Goal: Contribute content: Add original content to the website for others to see

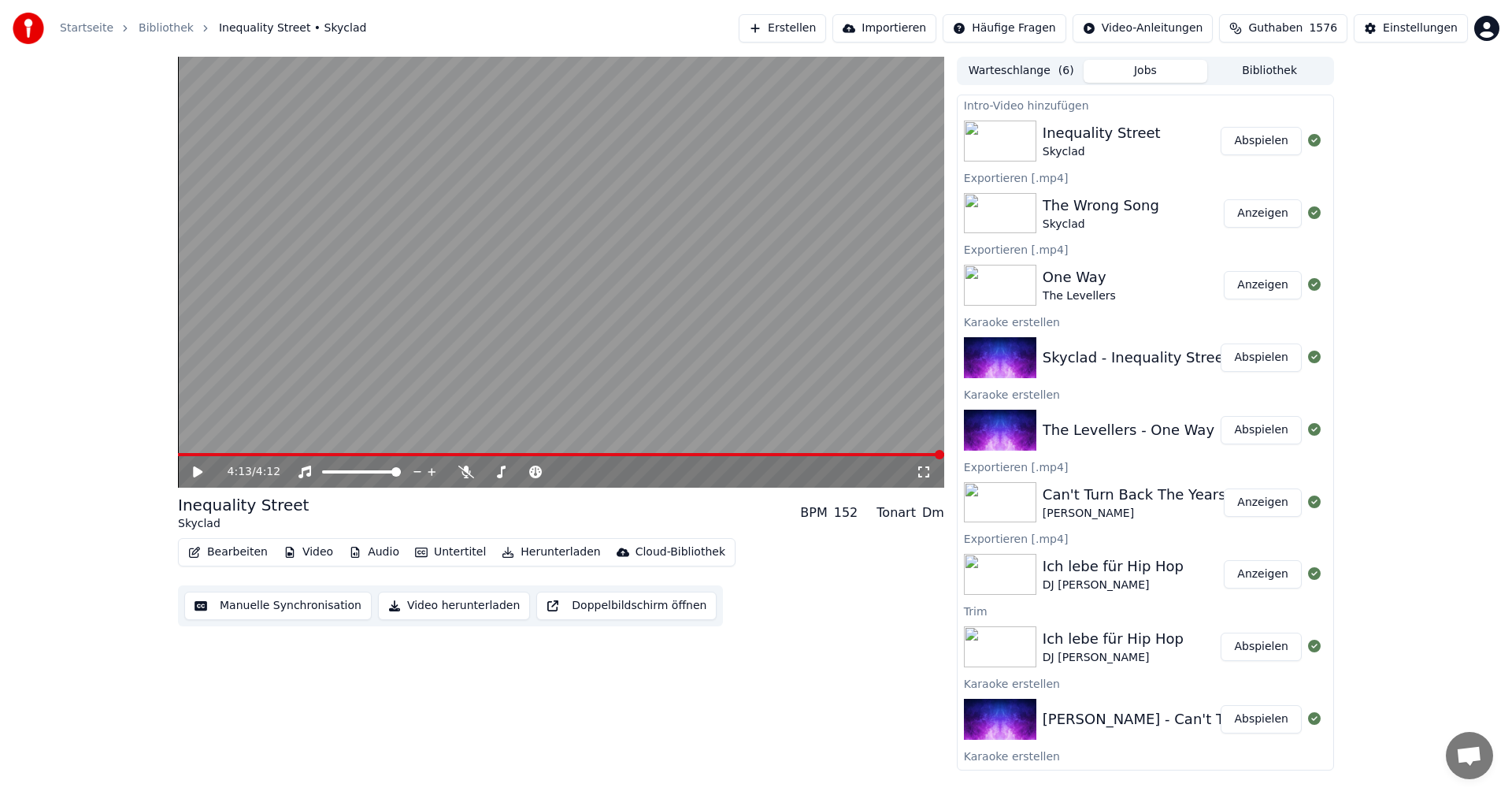
drag, startPoint x: 1419, startPoint y: 358, endPoint x: 1413, endPoint y: 363, distance: 7.8
click at [1419, 358] on div "4:13 / 4:12 Inequality Street Skyclad BPM 152 Tonart Dm Bearbeiten Video Audio …" at bounding box center [756, 414] width 1512 height 714
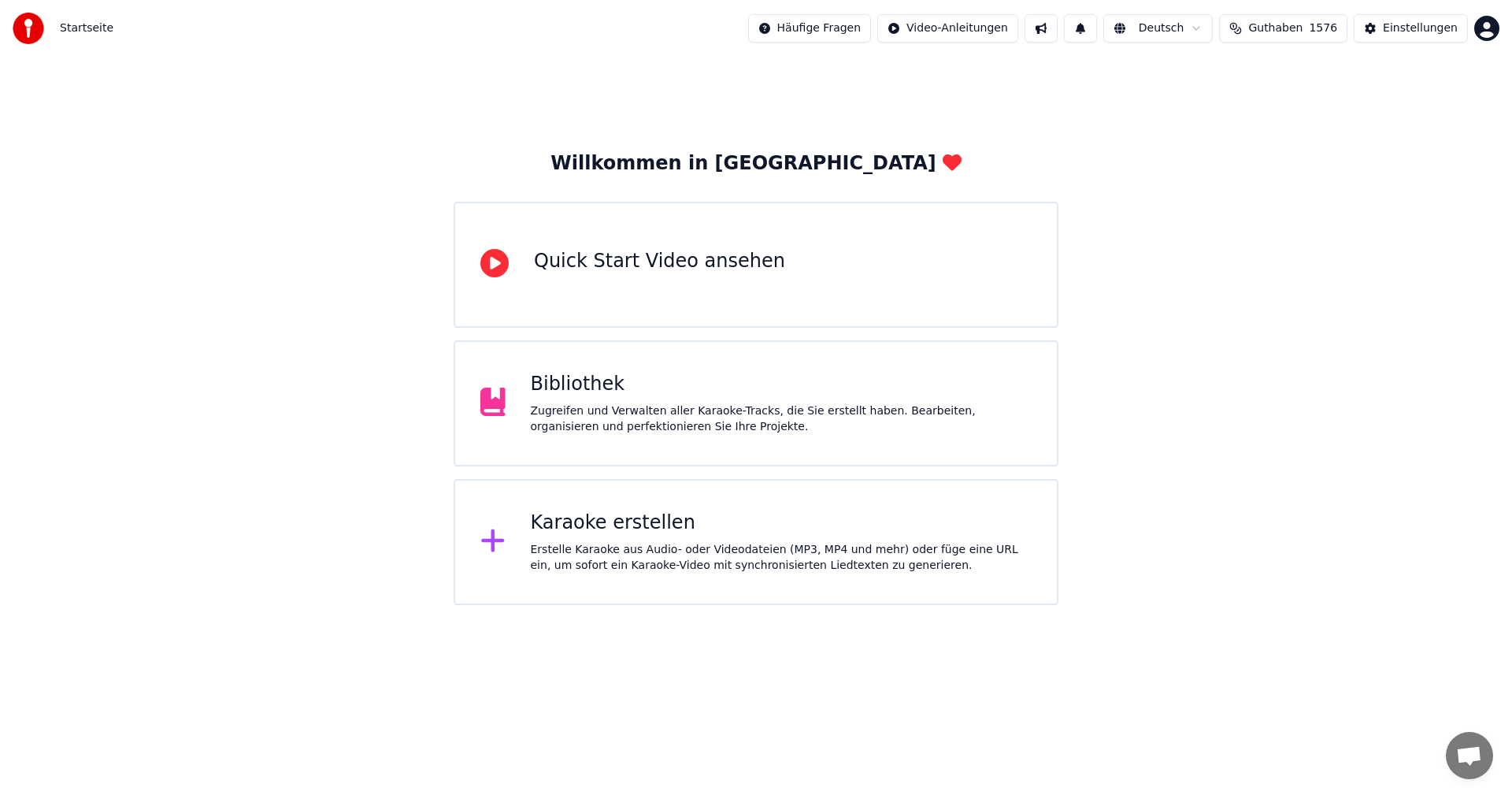
click at [779, 402] on div "Bibliothek Zugreifen und Verwalten aller Karaoke-Tracks, die Sie erstellt haben…" at bounding box center [781, 403] width 501 height 63
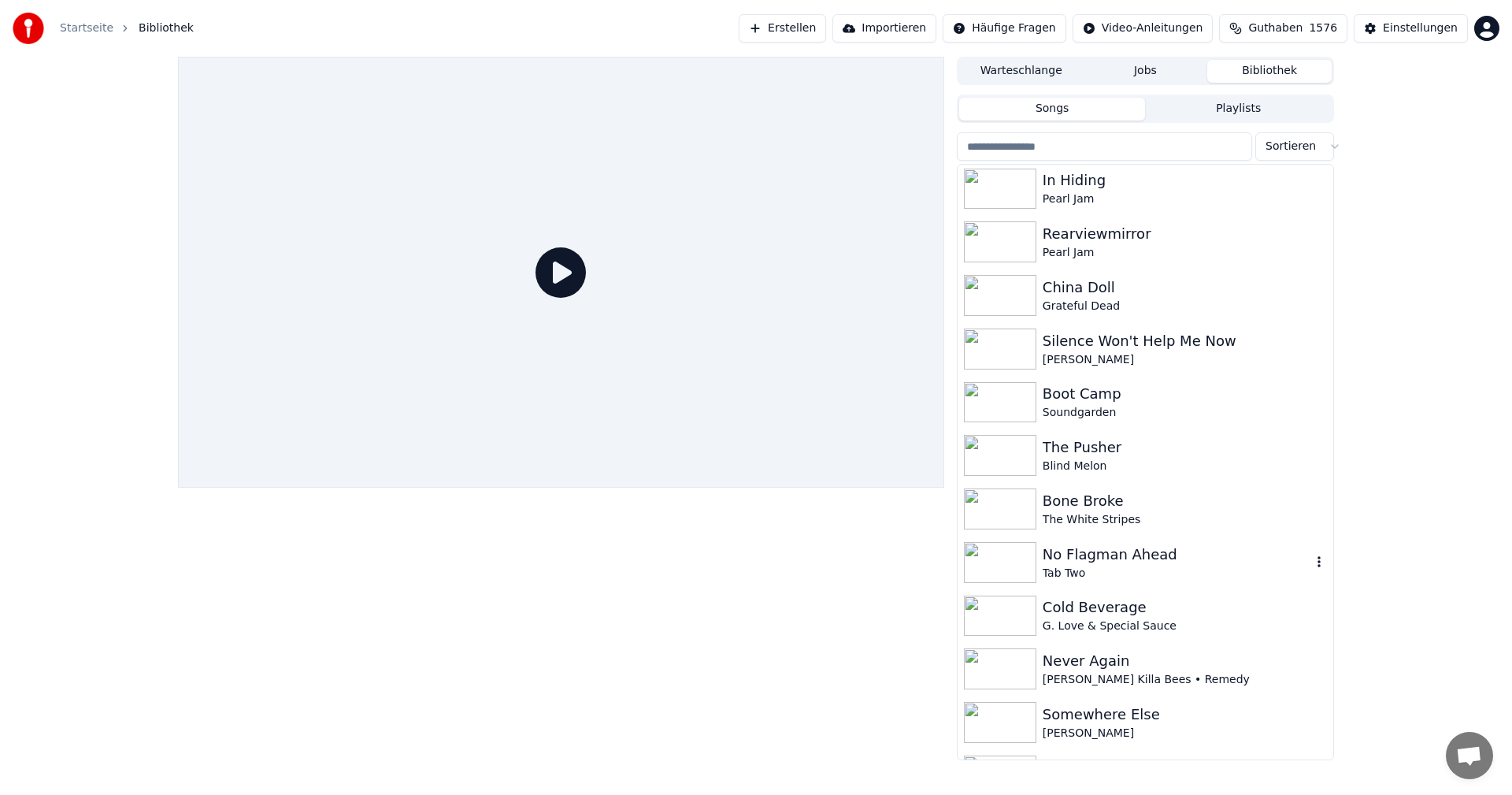
scroll to position [1418, 0]
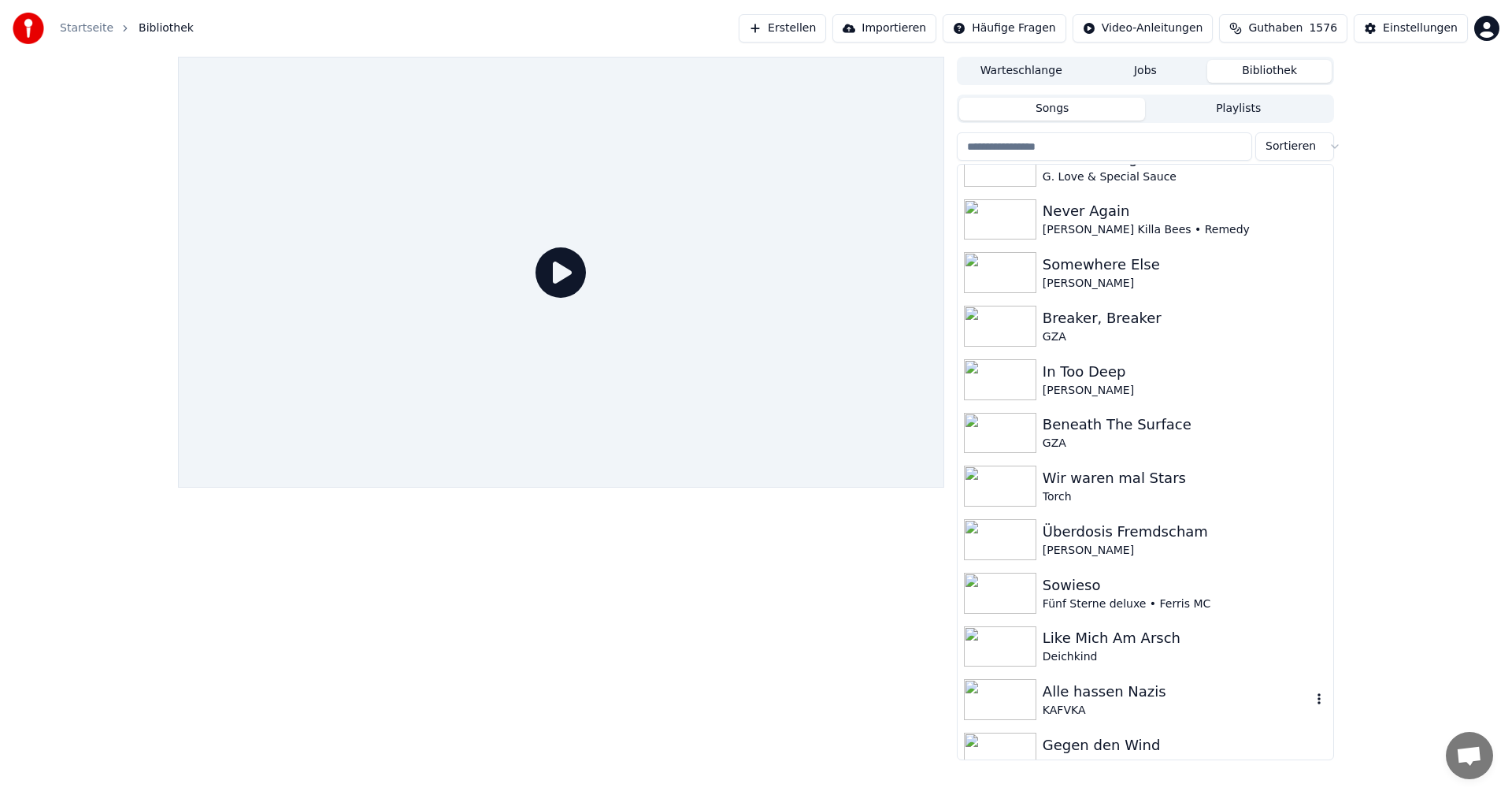
click at [1128, 699] on div "Alle hassen Nazis" at bounding box center [1177, 692] width 269 height 22
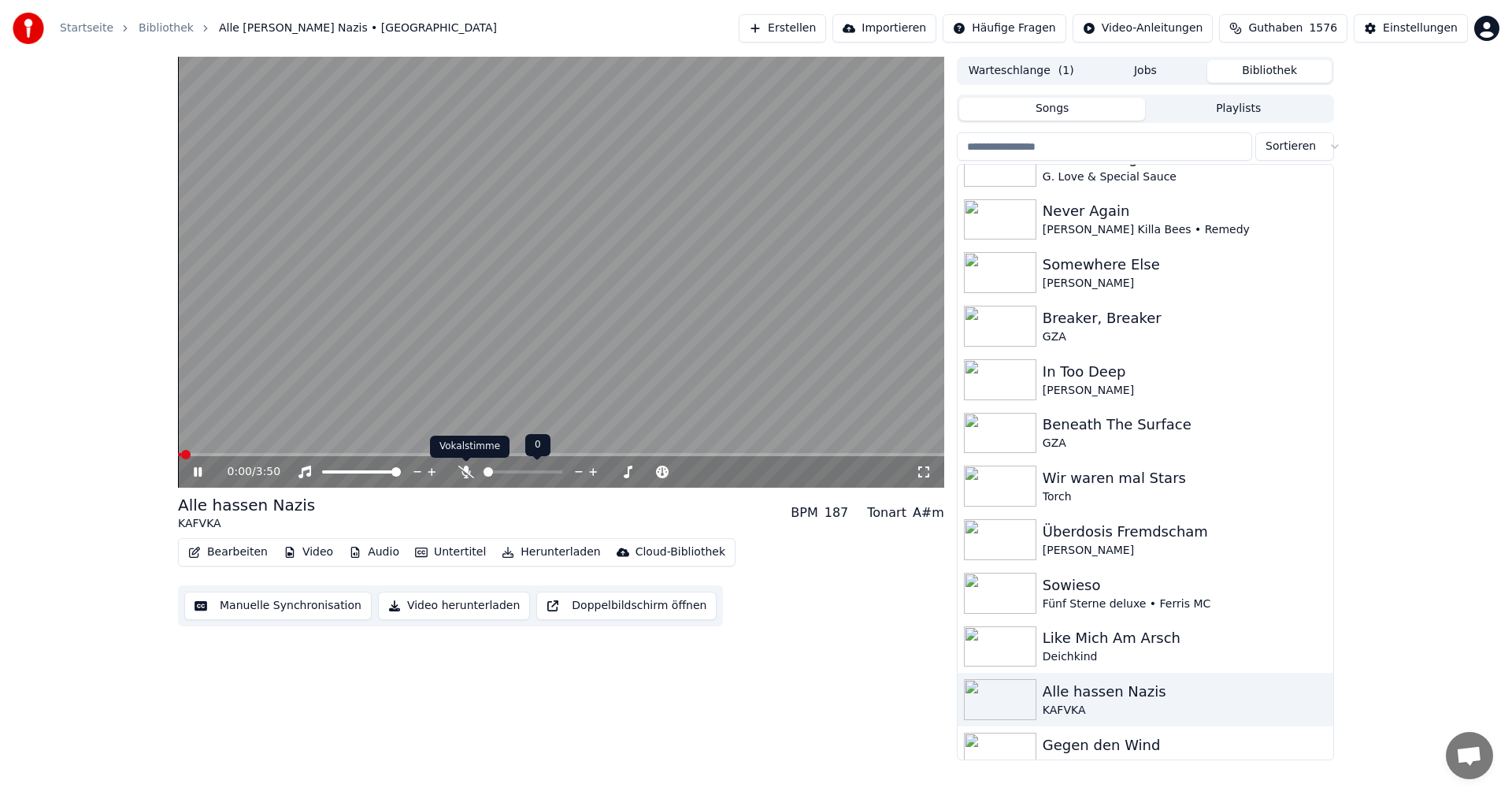
click at [460, 469] on icon at bounding box center [466, 471] width 16 height 13
click at [467, 473] on icon at bounding box center [466, 471] width 8 height 13
click at [417, 392] on video at bounding box center [562, 271] width 766 height 430
click at [243, 556] on button "Bearbeiten" at bounding box center [227, 552] width 92 height 22
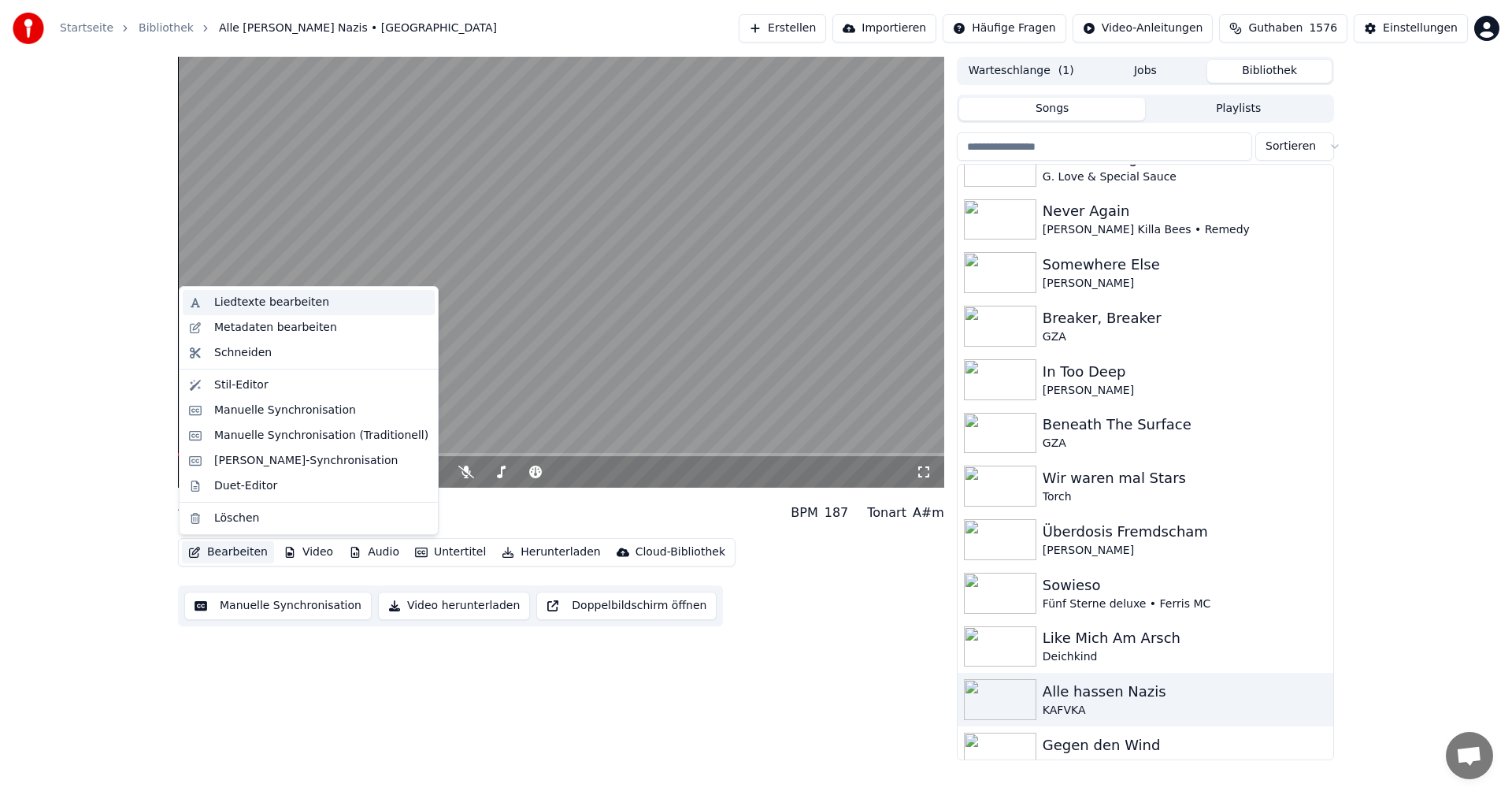
click at [247, 304] on div "Liedtexte bearbeiten" at bounding box center [271, 302] width 115 height 16
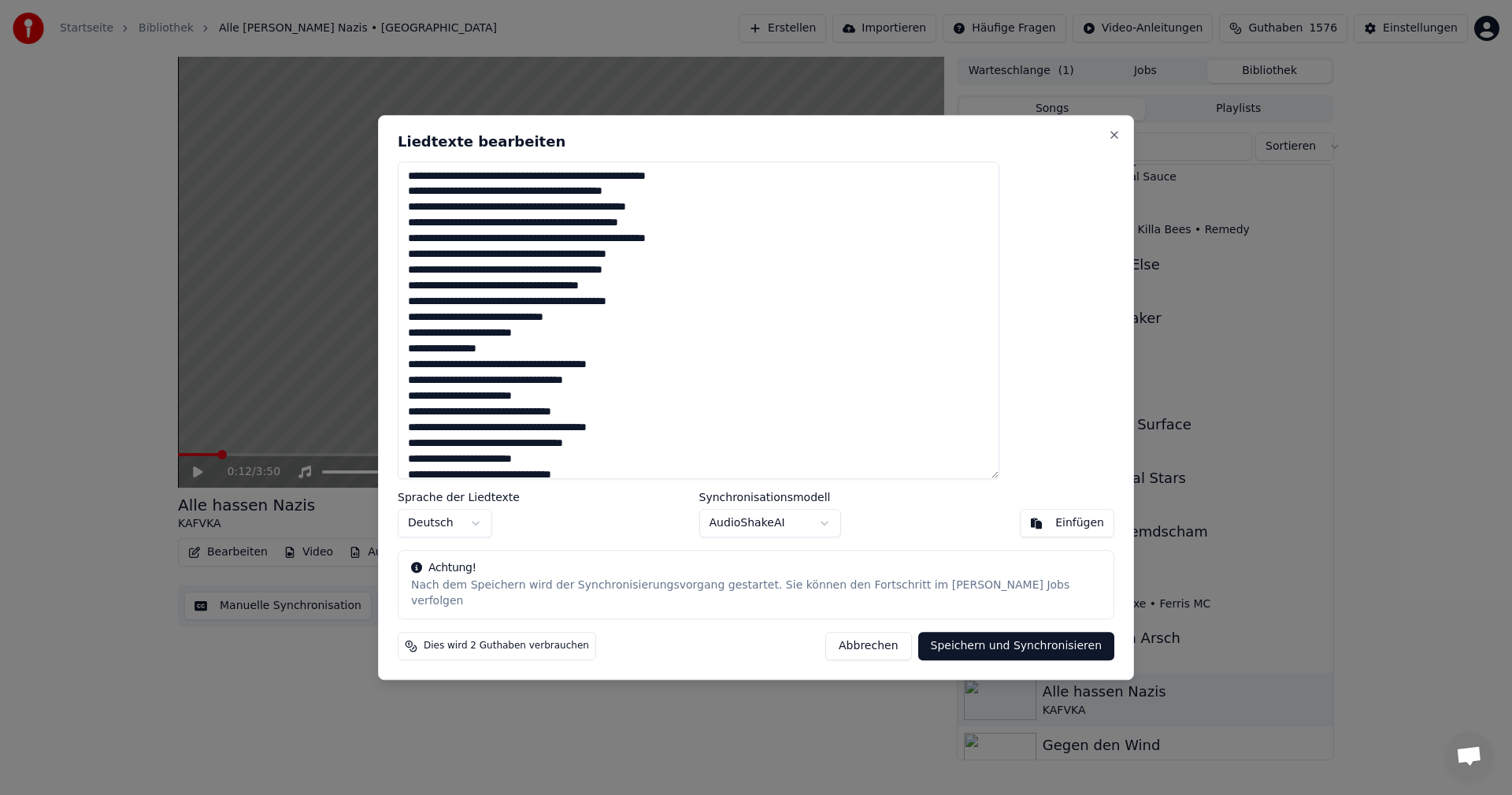
click at [544, 354] on textarea at bounding box center [698, 321] width 602 height 318
click at [461, 178] on textarea at bounding box center [698, 321] width 602 height 318
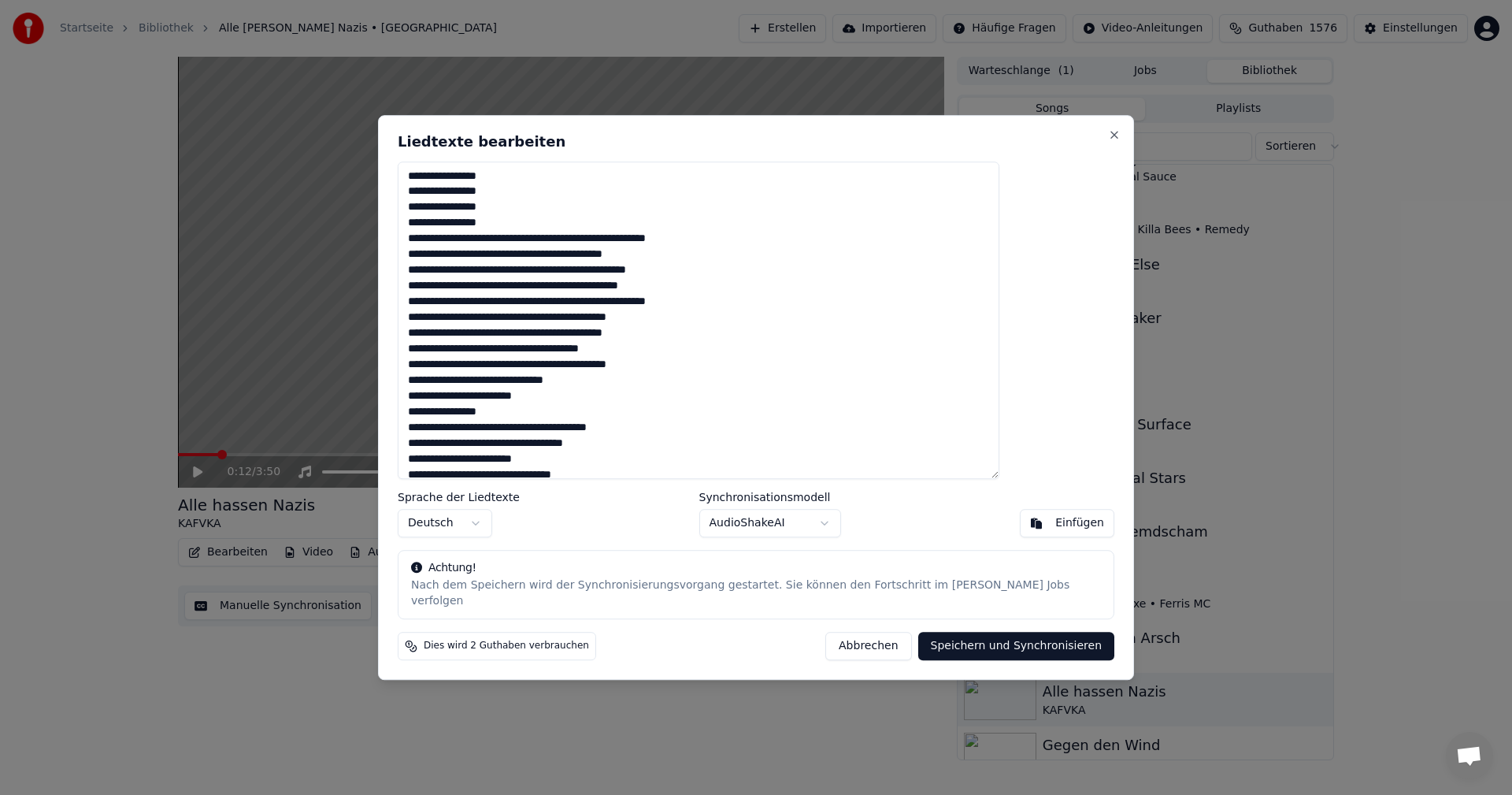
type textarea "**********"
click at [928, 644] on button "Speichern und Synchronisieren" at bounding box center [1016, 646] width 197 height 29
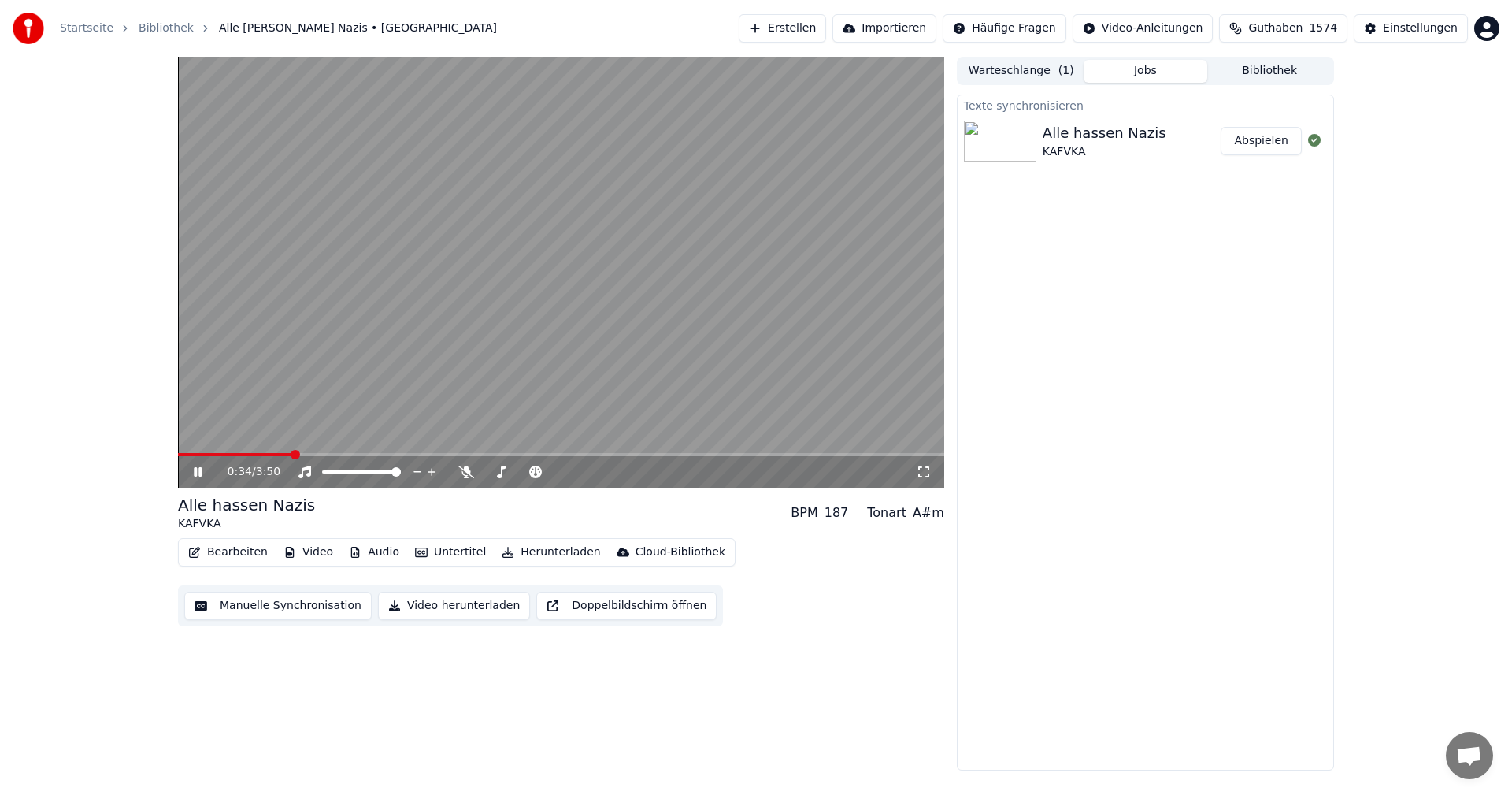
click at [512, 303] on video at bounding box center [562, 271] width 766 height 430
click at [1255, 146] on button "Abspielen" at bounding box center [1262, 141] width 81 height 29
click at [568, 321] on video at bounding box center [562, 271] width 766 height 430
click at [196, 480] on div "0:03 / 3:50" at bounding box center [562, 471] width 766 height 31
click at [192, 474] on icon at bounding box center [209, 471] width 37 height 13
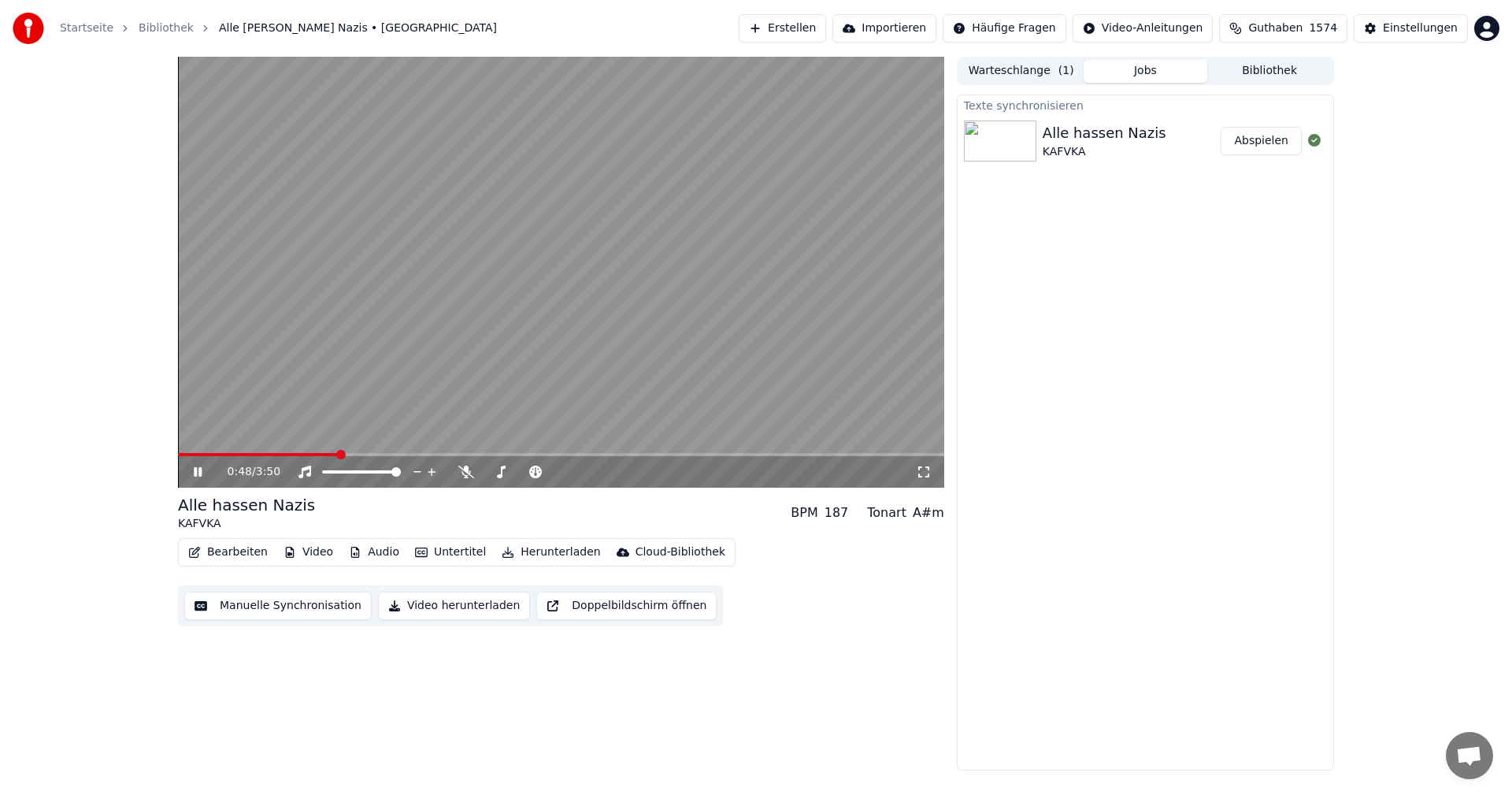
click at [762, 315] on video at bounding box center [562, 271] width 766 height 430
click at [294, 547] on button "Video" at bounding box center [309, 552] width 63 height 22
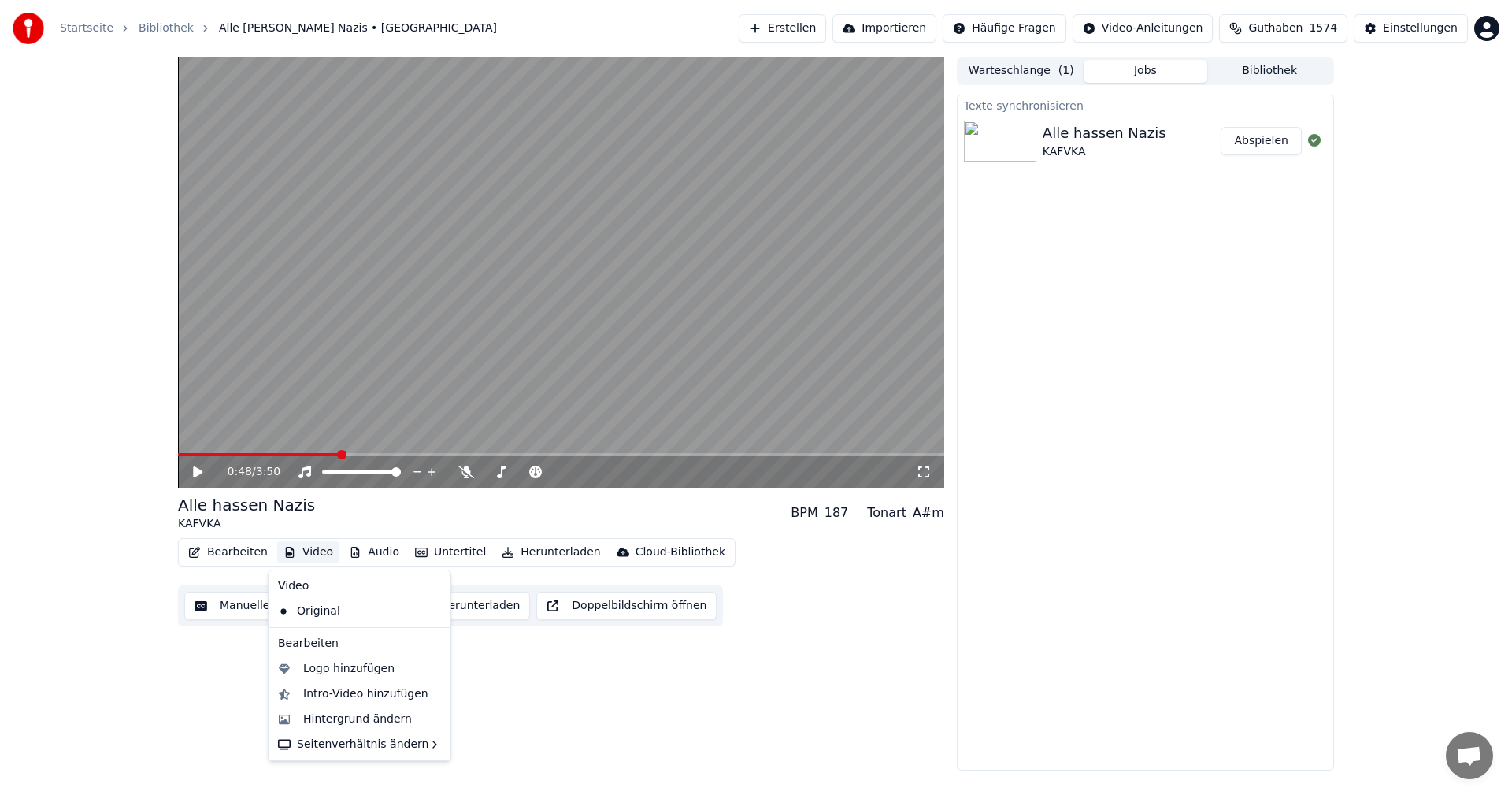
click at [1281, 133] on button "Abspielen" at bounding box center [1262, 141] width 81 height 29
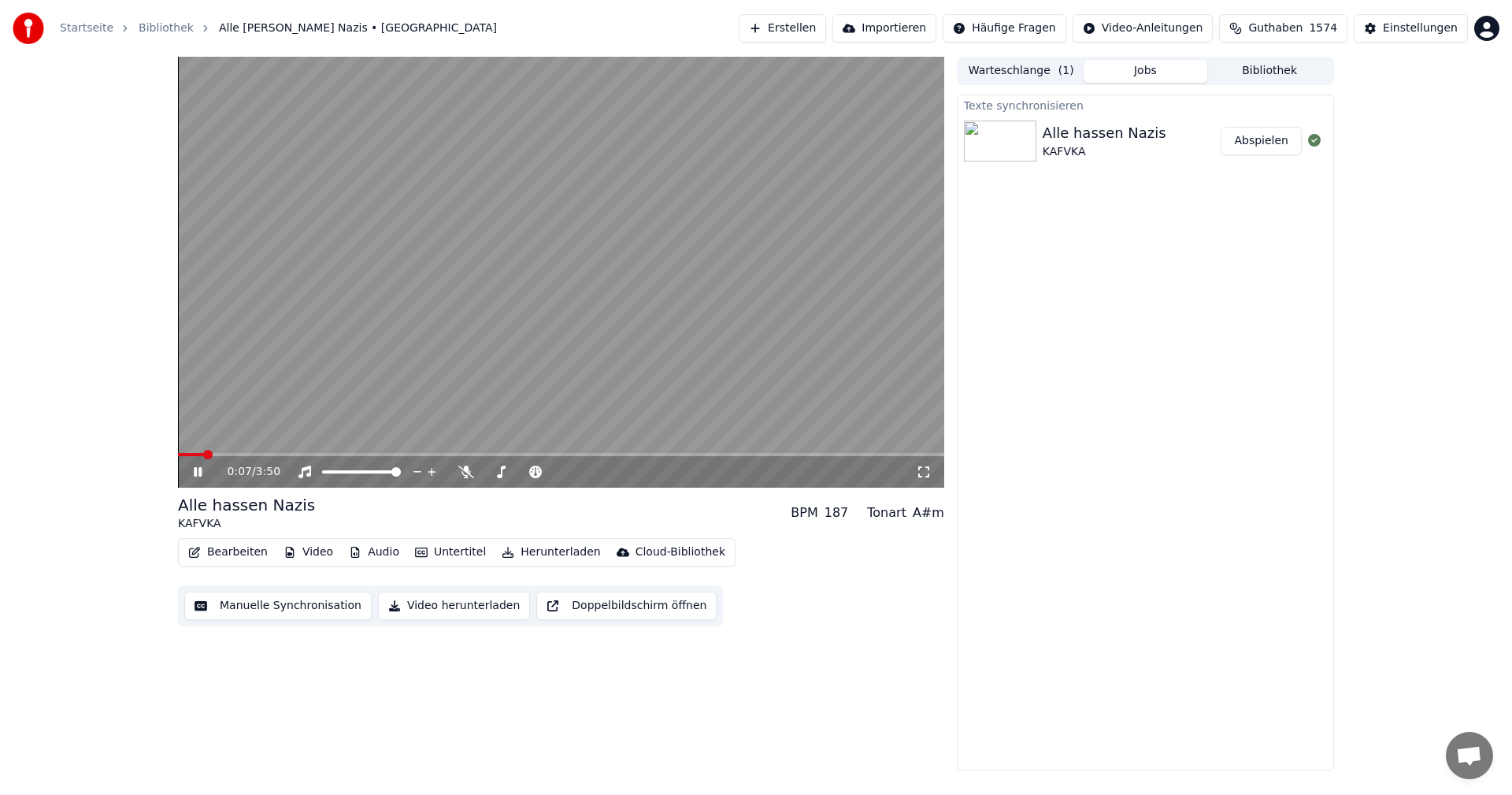
click at [203, 474] on icon at bounding box center [209, 471] width 37 height 13
click at [296, 555] on button "Video" at bounding box center [309, 552] width 63 height 22
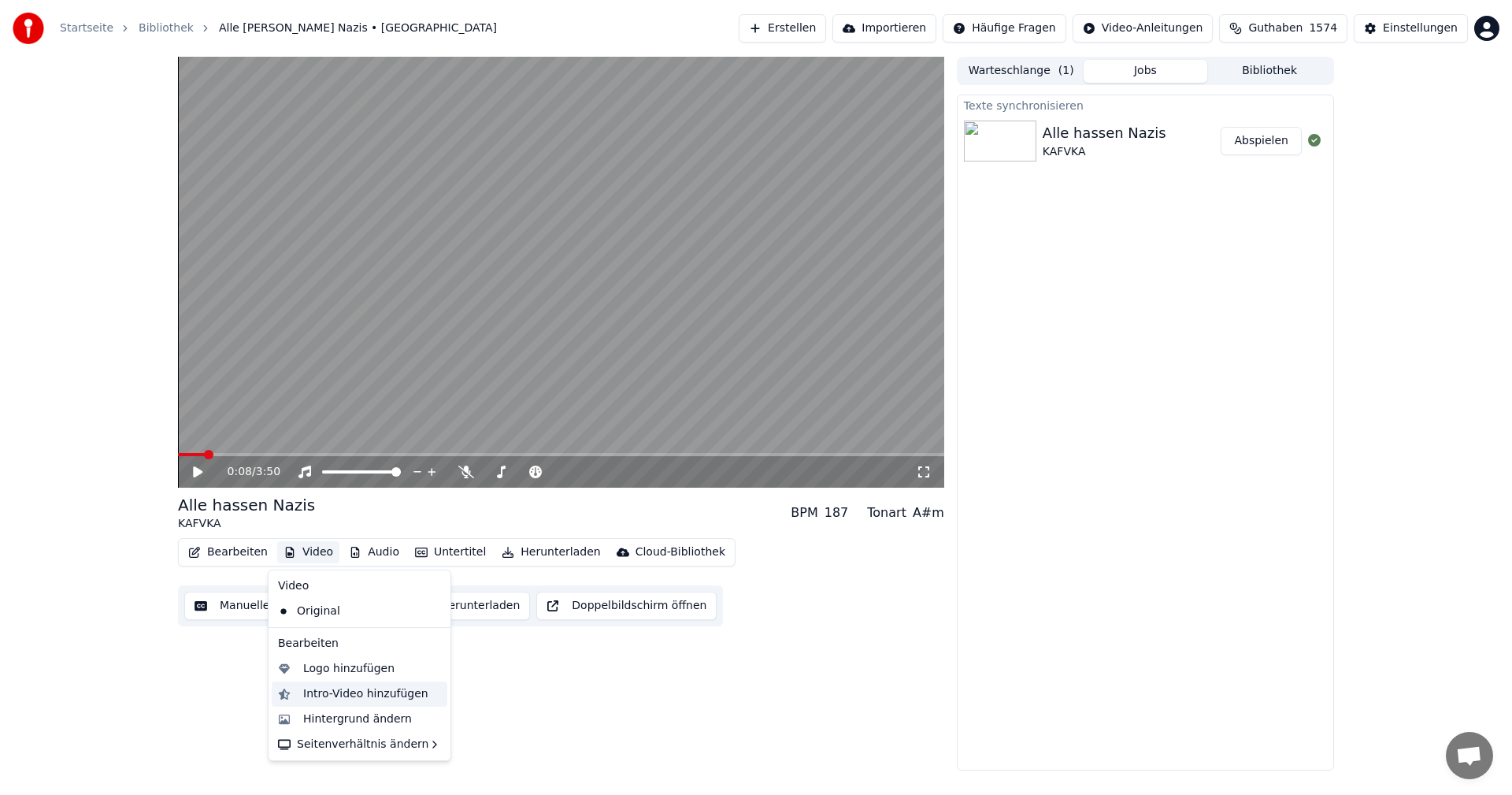
click at [333, 694] on div "Intro-Video hinzufügen" at bounding box center [366, 694] width 125 height 16
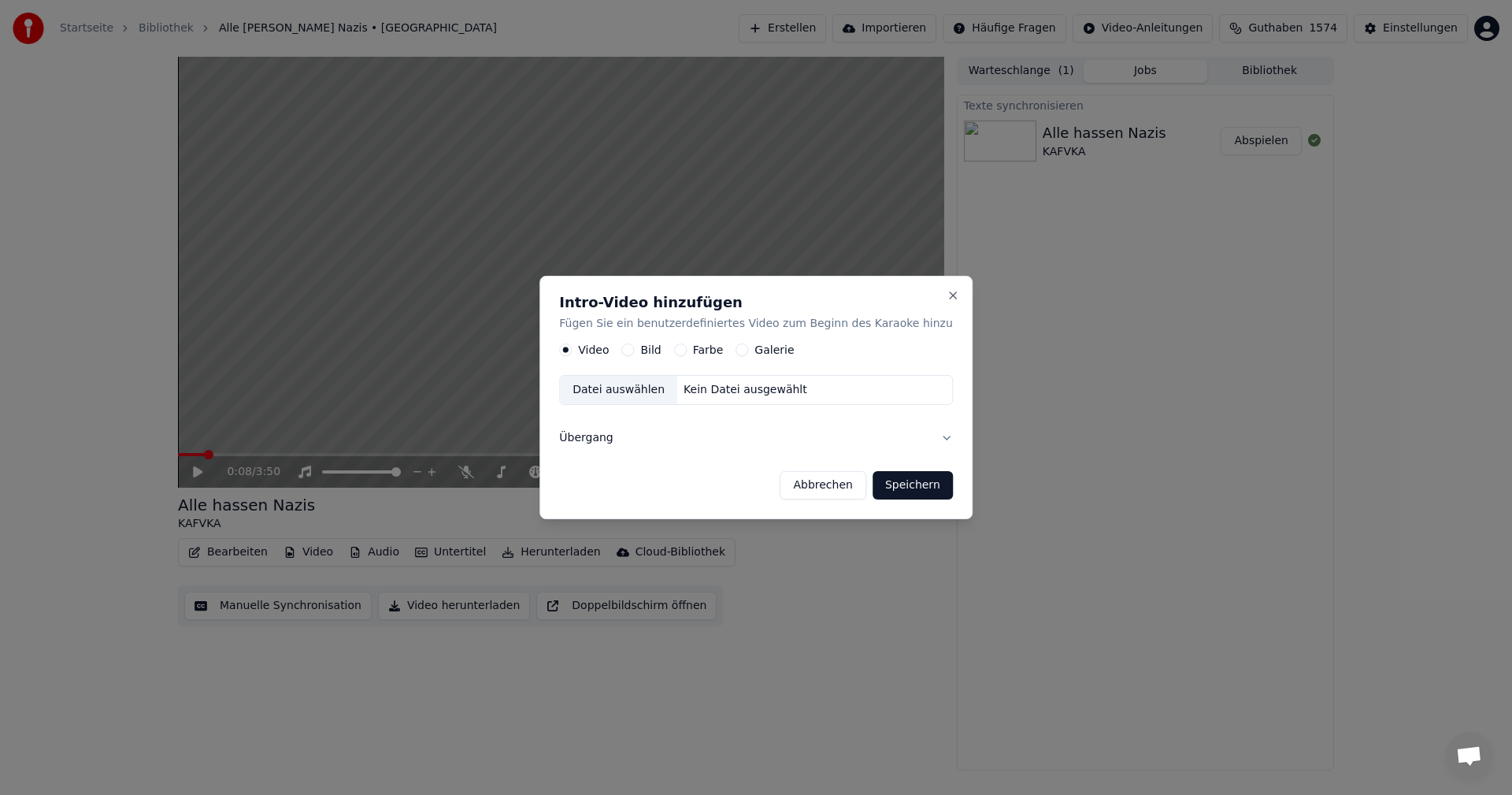
click at [660, 354] on label "Bild" at bounding box center [650, 350] width 20 height 11
click at [634, 354] on button "Bild" at bounding box center [627, 350] width 13 height 13
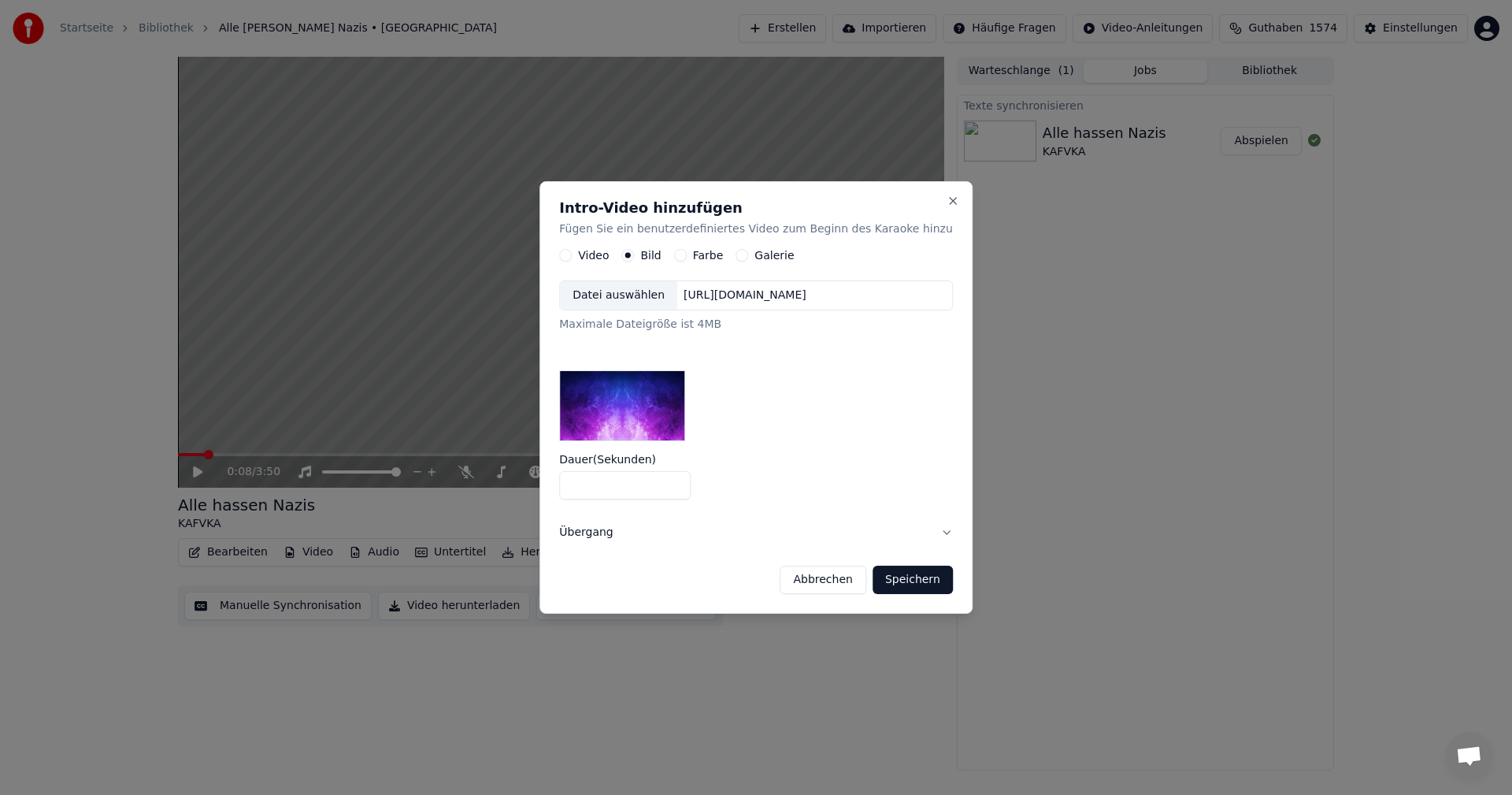
click at [896, 578] on button "Speichern" at bounding box center [912, 580] width 80 height 29
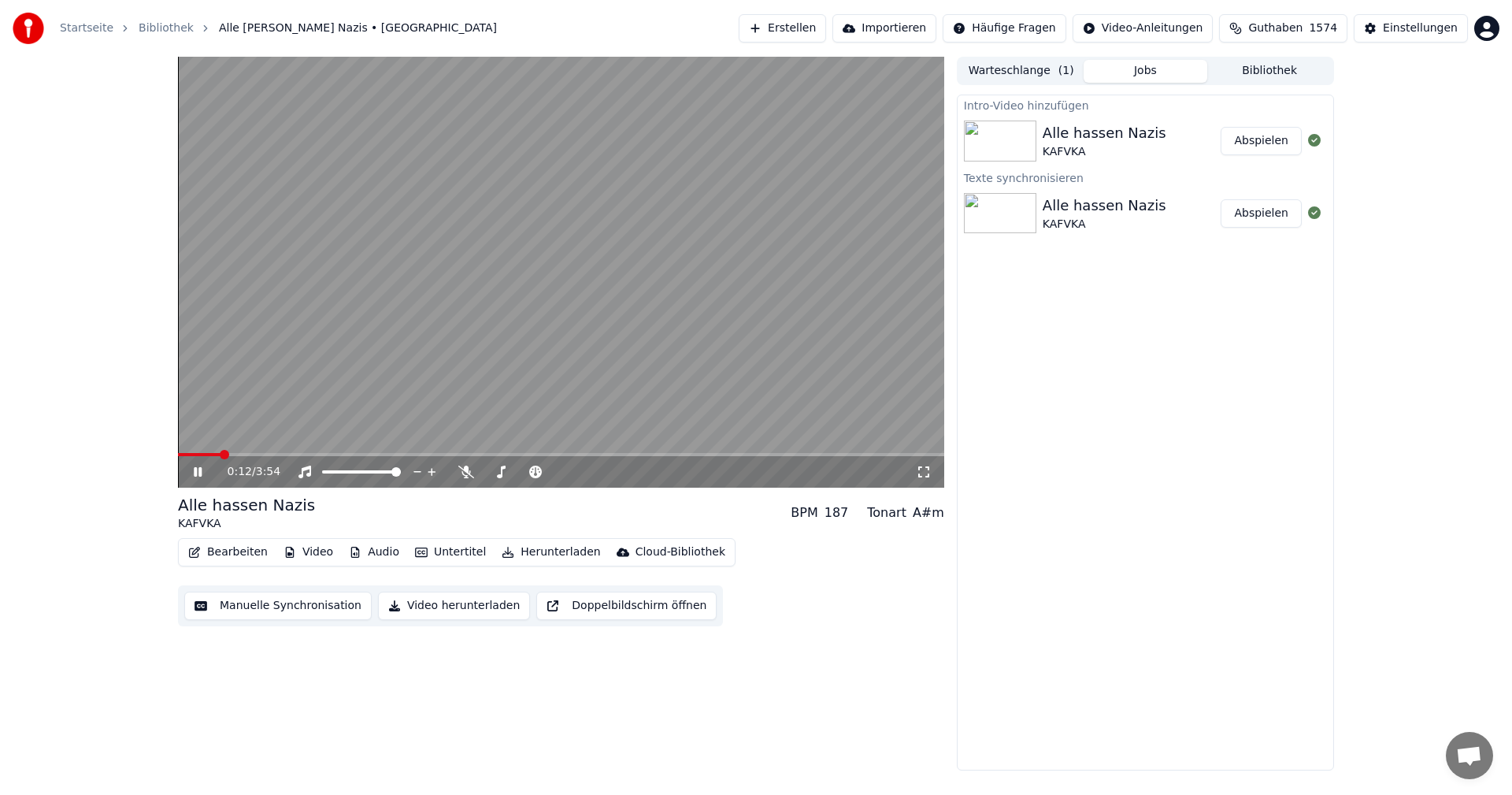
click at [1269, 144] on button "Abspielen" at bounding box center [1262, 141] width 81 height 29
click at [622, 360] on video at bounding box center [562, 271] width 766 height 430
click at [434, 610] on button "Video herunterladen" at bounding box center [454, 606] width 152 height 29
